Goal: Task Accomplishment & Management: Use online tool/utility

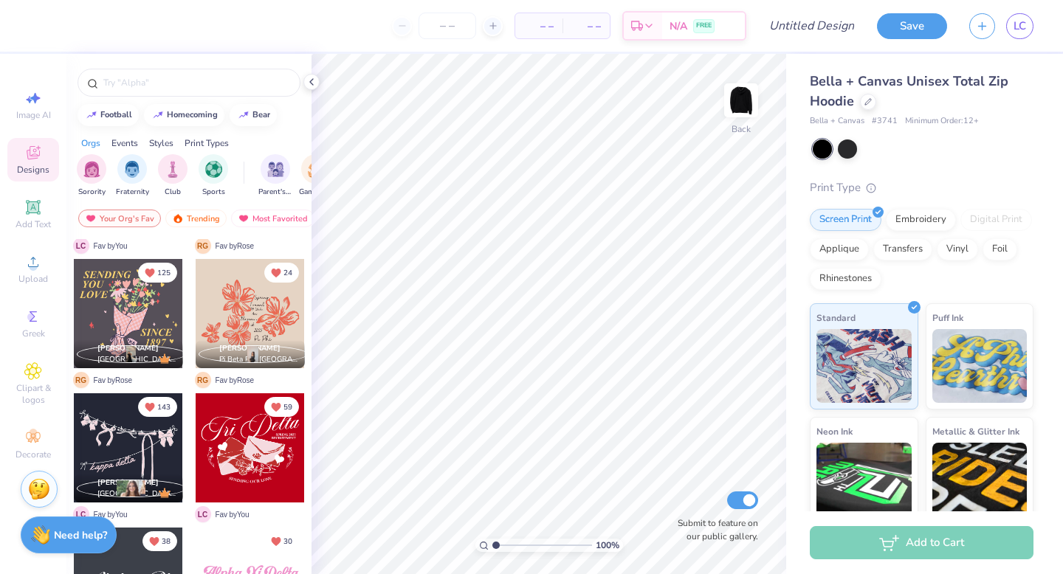
scroll to position [386, 0]
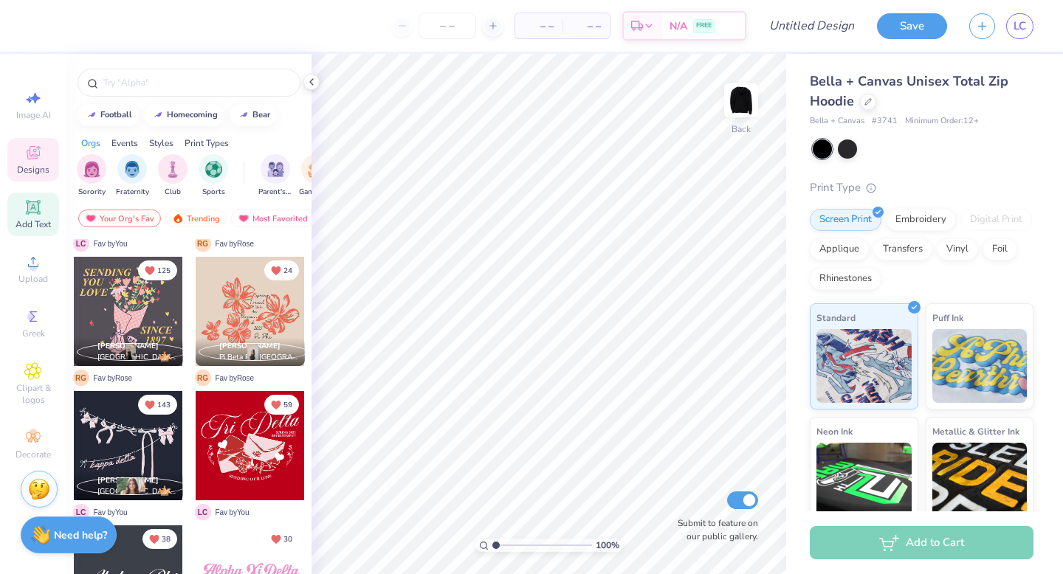
click at [43, 208] on div "Add Text" at bounding box center [33, 215] width 52 height 44
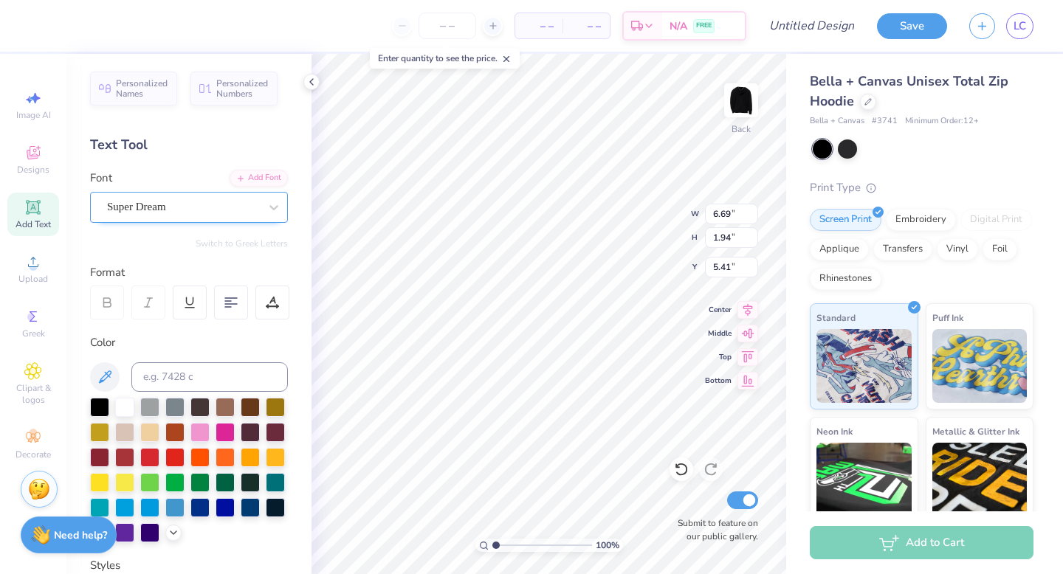
click at [233, 210] on div "Super Dream" at bounding box center [183, 207] width 155 height 23
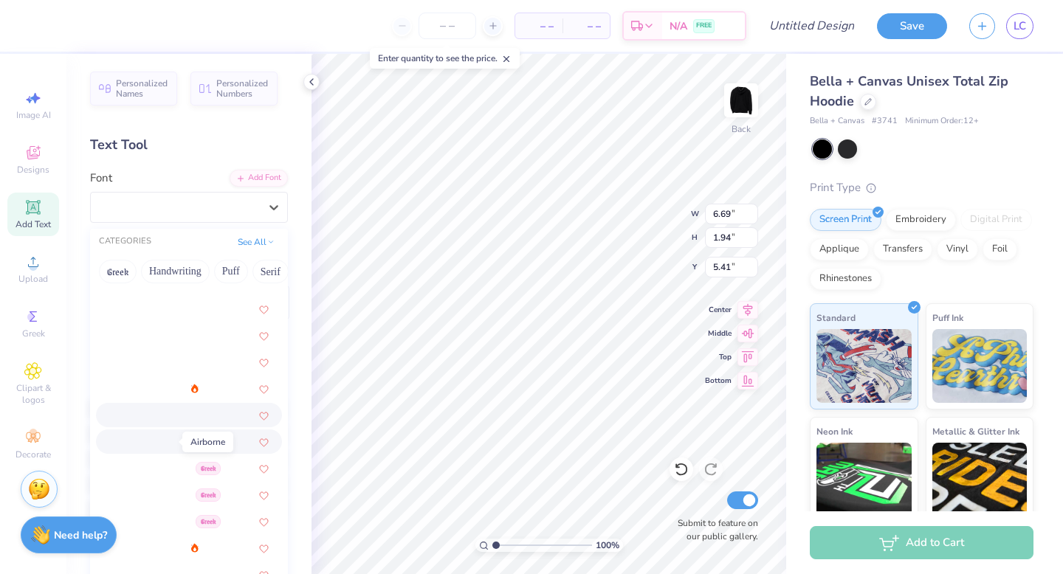
scroll to position [122, 0]
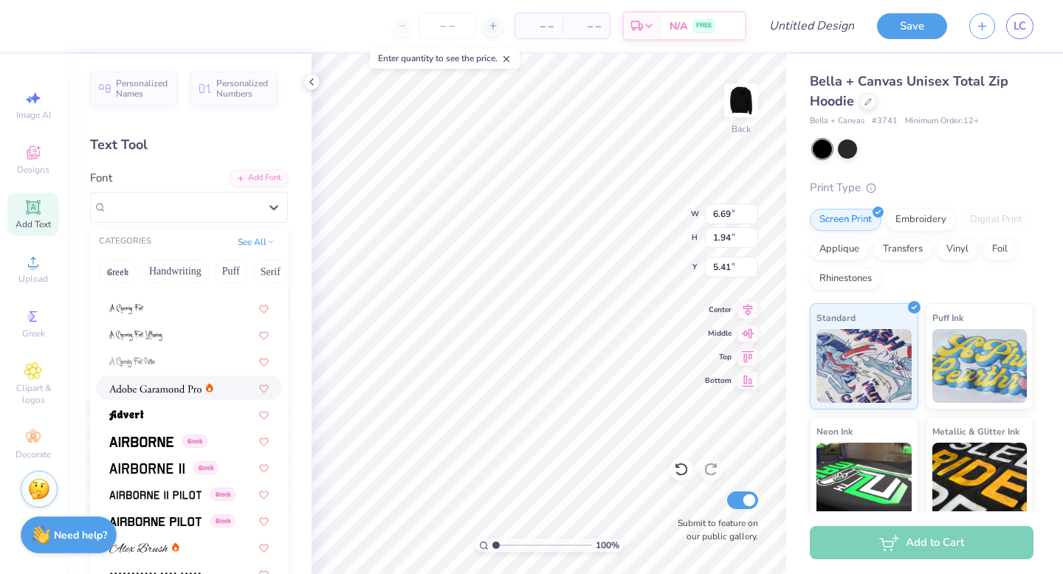
click at [180, 394] on span at bounding box center [155, 387] width 92 height 15
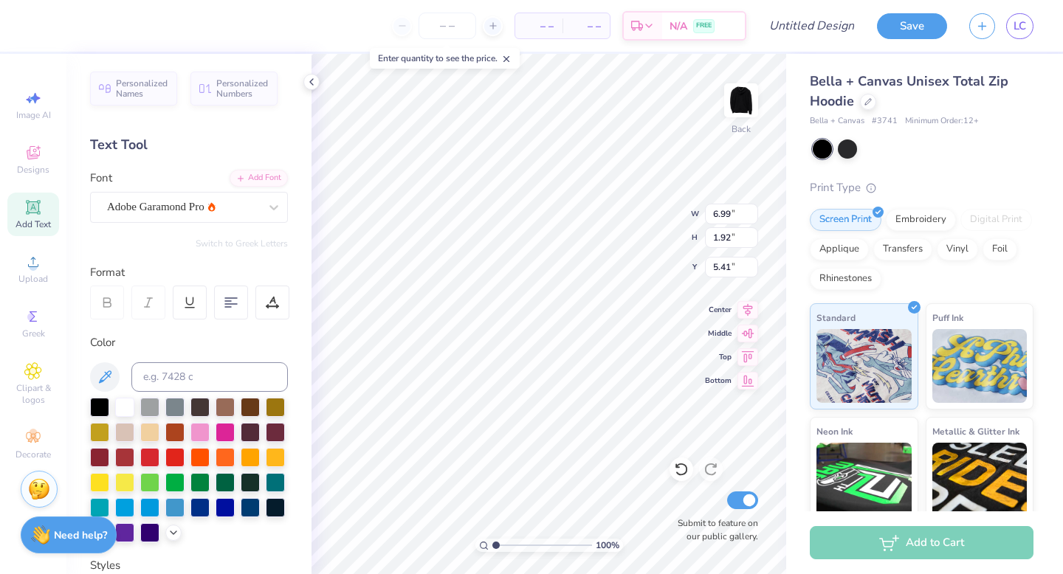
type input "6.99"
type input "1.92"
click at [195, 217] on div "Adobe Garamond Pro" at bounding box center [183, 207] width 155 height 23
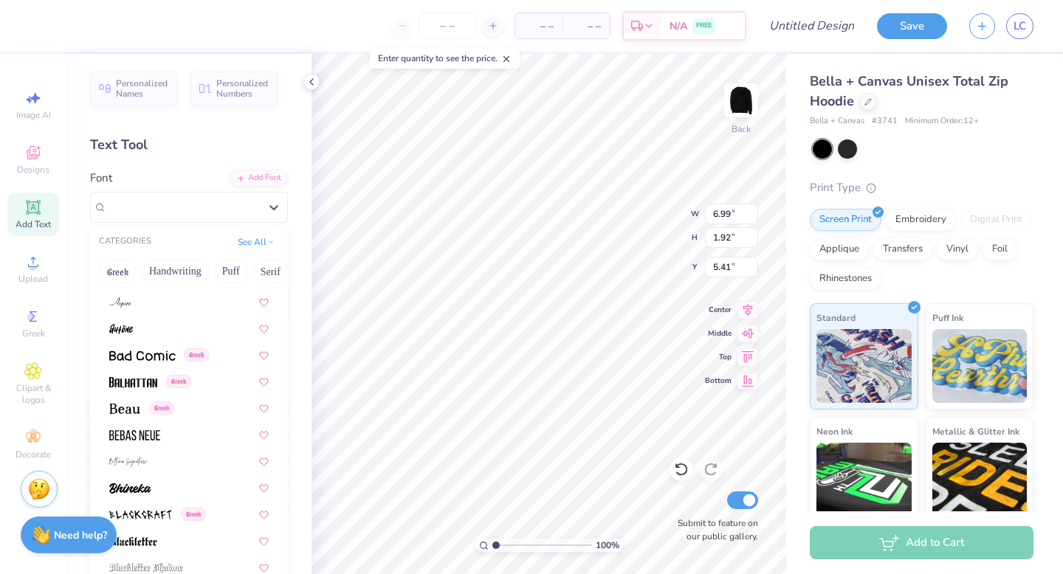
scroll to position [582, 0]
click at [134, 404] on img at bounding box center [124, 407] width 31 height 10
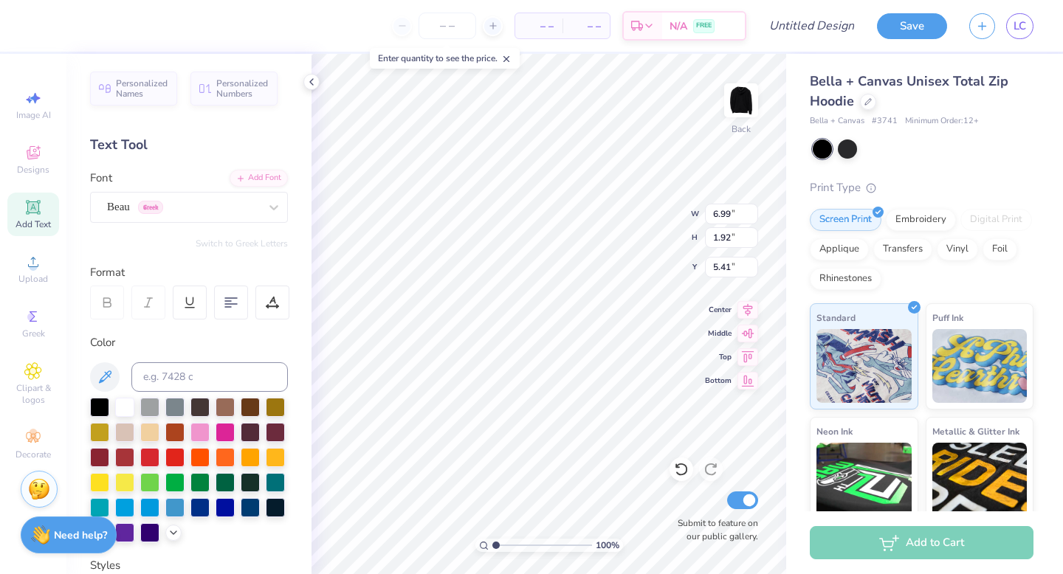
type input "6.21"
type input "5.42"
type textarea "ALPHA GAM"
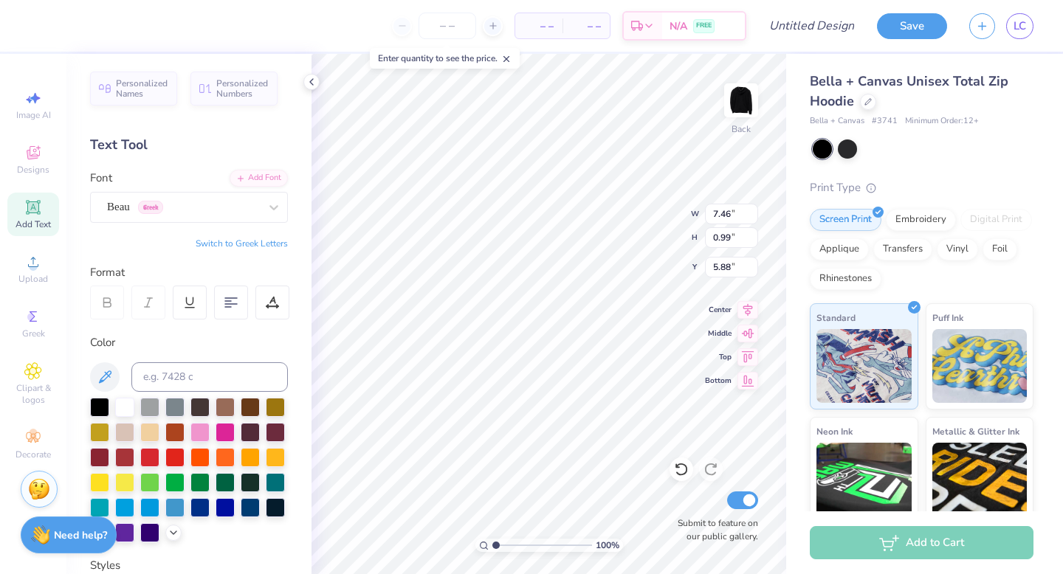
type input "1.09"
type input "7.46"
type input "3.00"
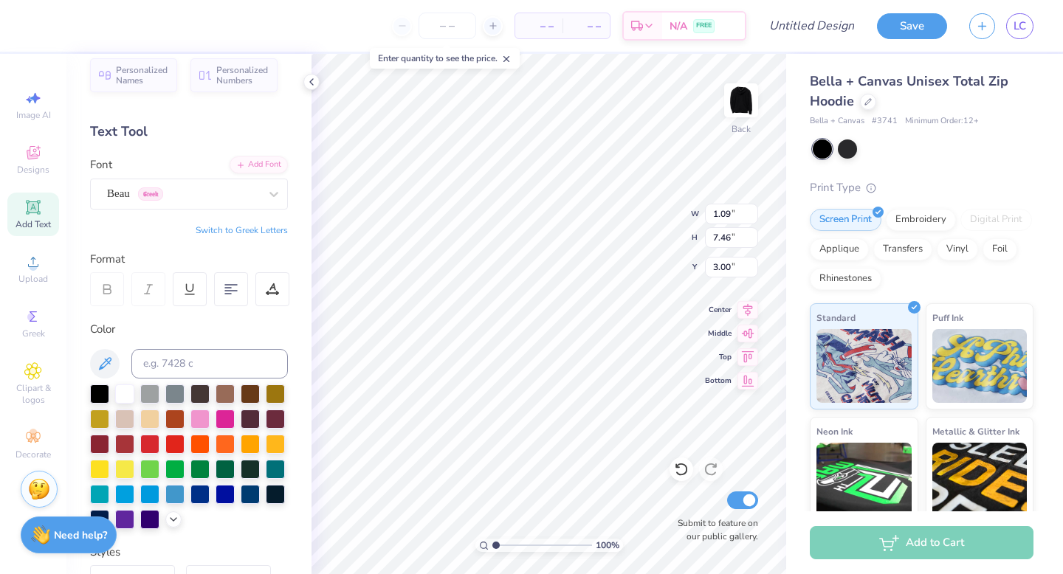
scroll to position [0, 0]
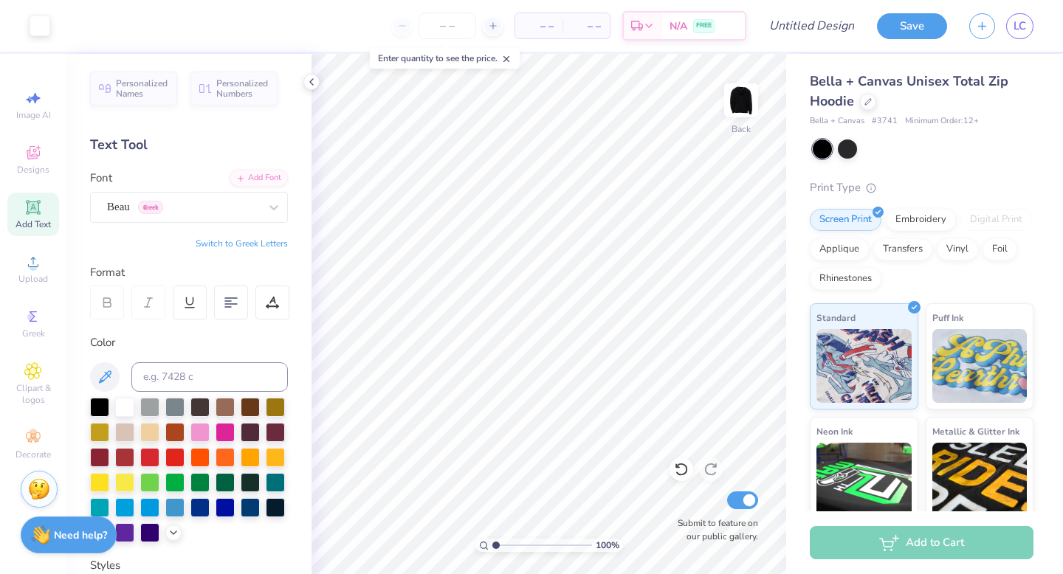
click at [214, 392] on div "Color" at bounding box center [189, 438] width 198 height 208
click at [201, 400] on div at bounding box center [199, 405] width 19 height 19
click at [131, 403] on div at bounding box center [124, 405] width 19 height 19
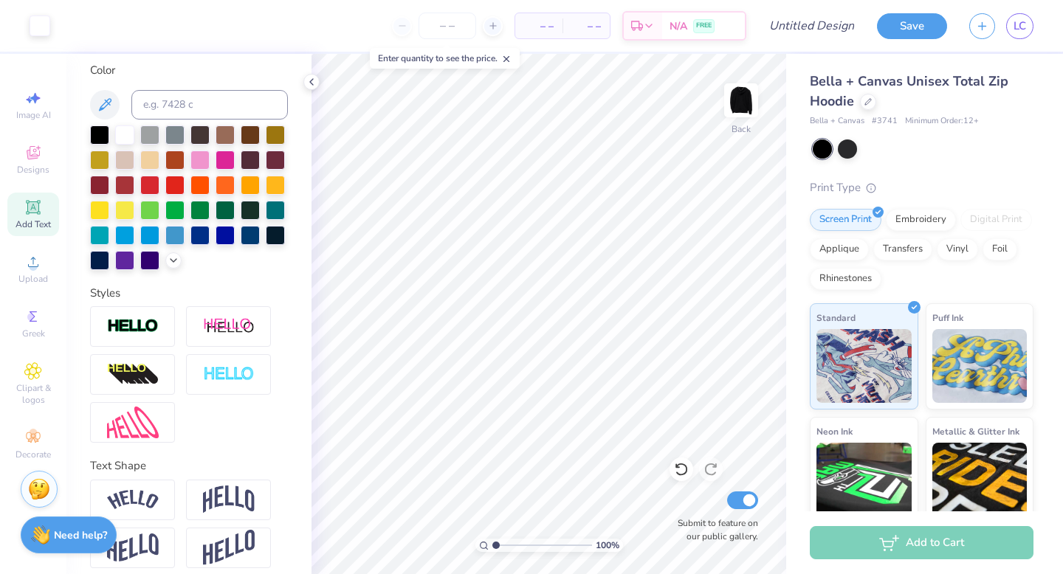
scroll to position [283, 0]
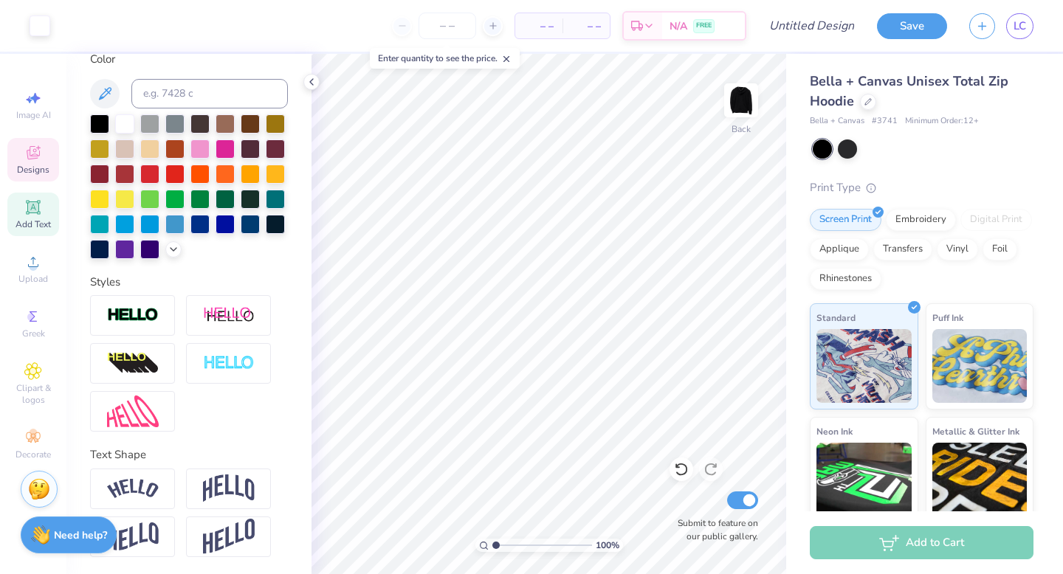
click at [37, 175] on span "Designs" at bounding box center [33, 170] width 32 height 12
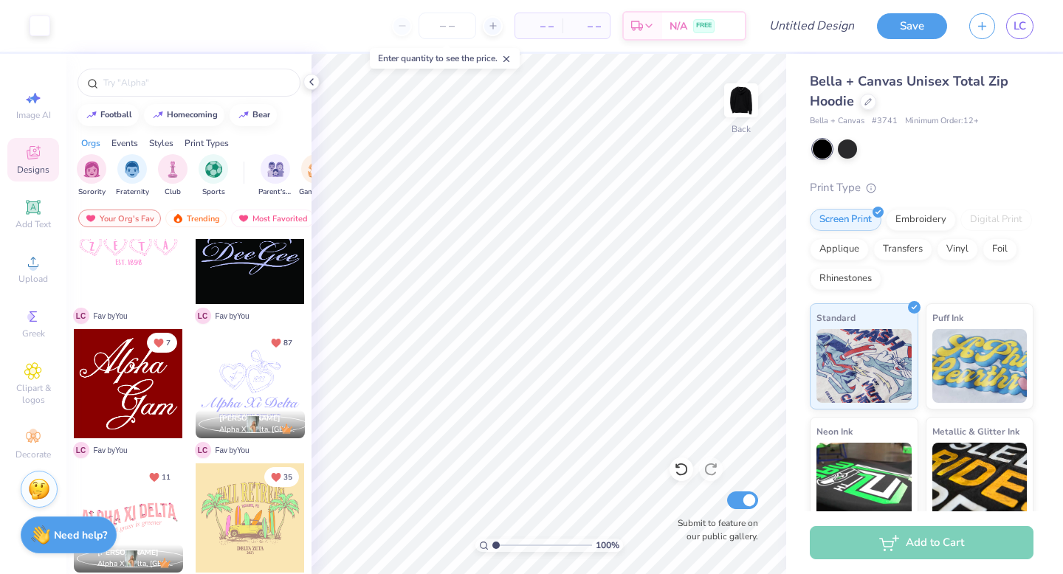
scroll to position [953, 0]
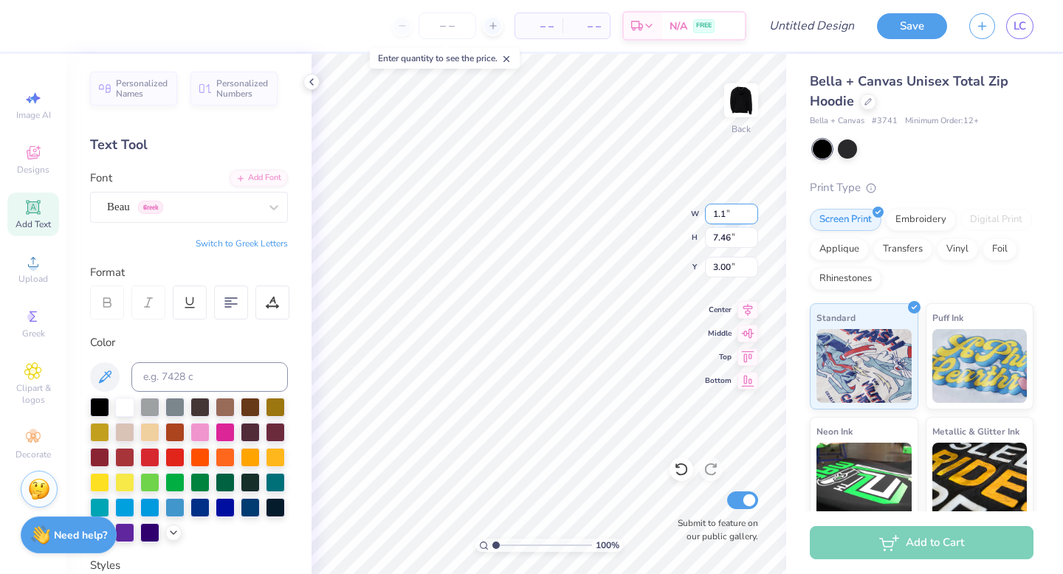
type input "1.1"
click at [751, 210] on input "1.1" at bounding box center [731, 214] width 53 height 21
type input "1.16"
click at [30, 156] on icon at bounding box center [33, 155] width 12 height 10
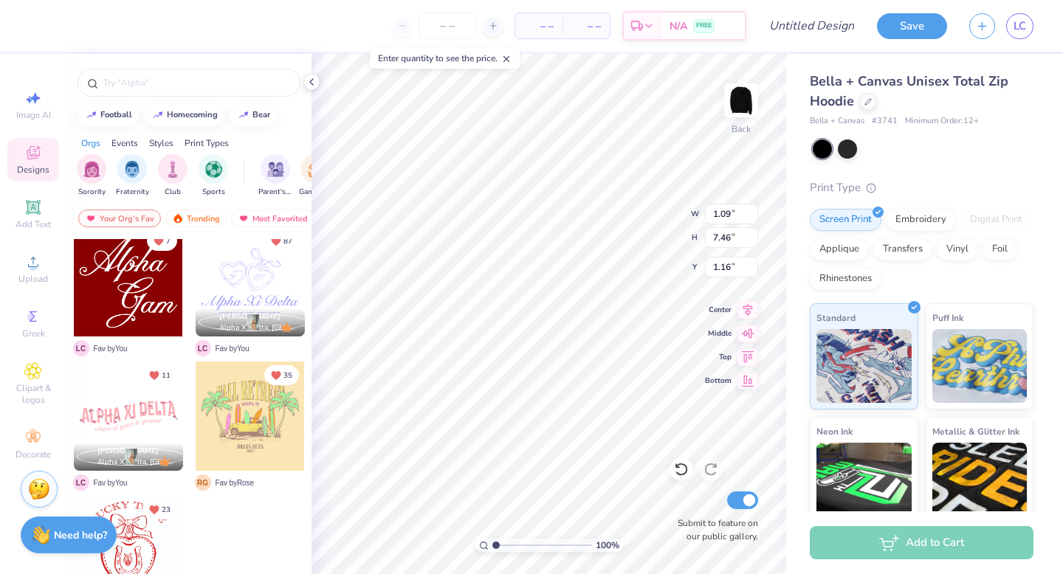
click at [244, 456] on div at bounding box center [250, 416] width 109 height 109
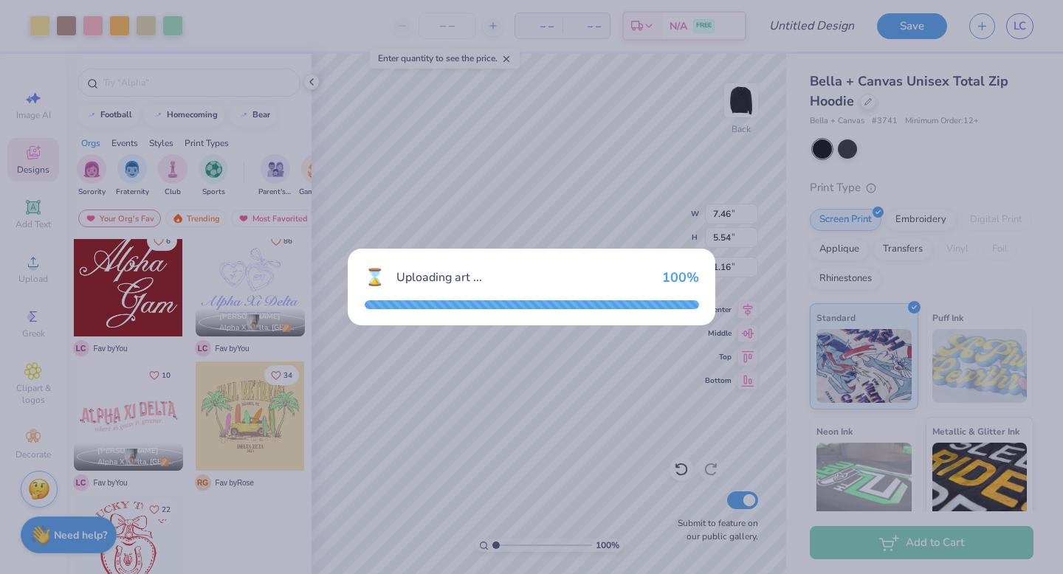
type input "7.46"
type input "5.54"
type input "3.00"
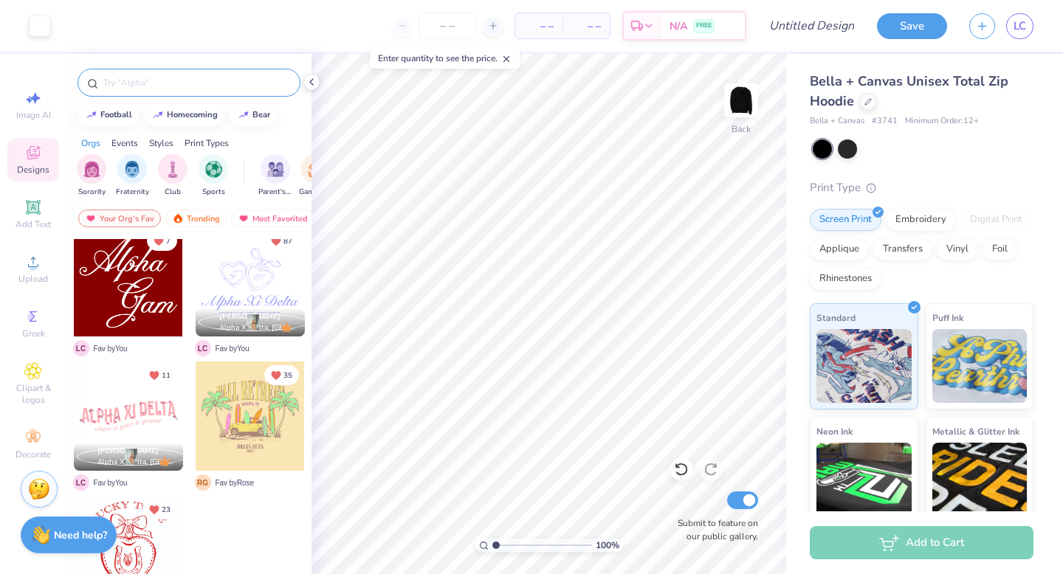
click at [185, 89] on input "text" at bounding box center [196, 82] width 189 height 15
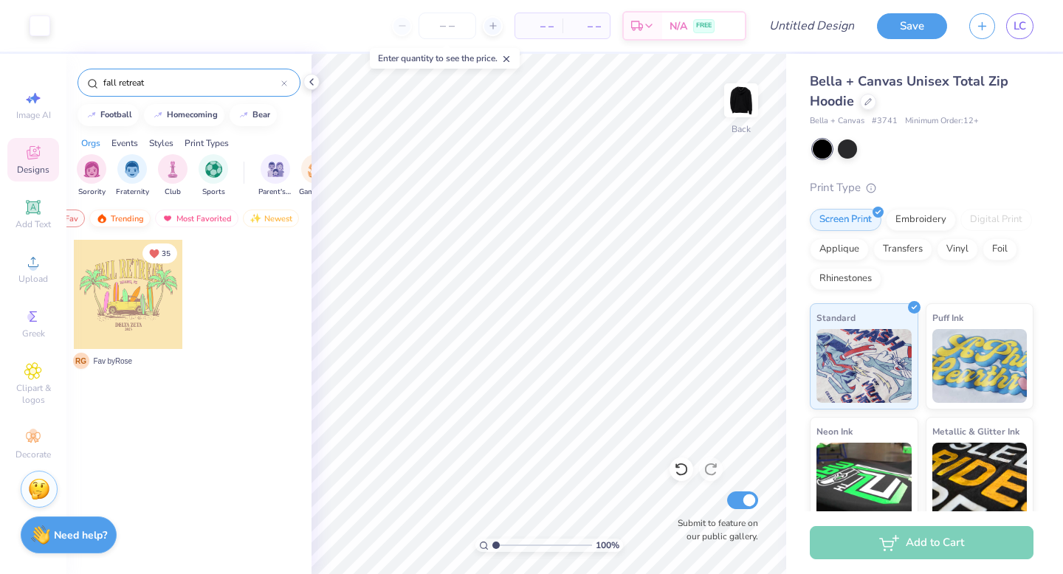
scroll to position [0, 86]
type input "fall retreat"
